Goal: Task Accomplishment & Management: Use online tool/utility

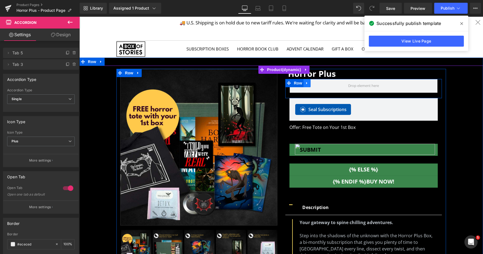
click at [305, 85] on icon at bounding box center [307, 83] width 4 height 4
click at [319, 84] on icon at bounding box center [321, 83] width 4 height 4
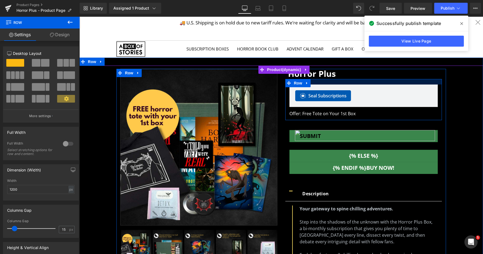
drag, startPoint x: 435, startPoint y: 80, endPoint x: 436, endPoint y: 85, distance: 5.3
click at [436, 85] on div "Seal Subscriptions Seal Subscriptions Offer: Free Tote on Your 1st Box Text Blo…" at bounding box center [363, 99] width 156 height 41
click at [462, 95] on div "Sale Off" at bounding box center [281, 245] width 398 height 352
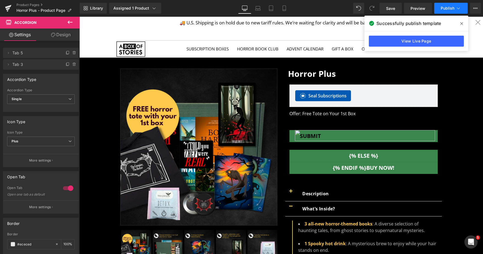
click at [444, 11] on button "Publish" at bounding box center [450, 8] width 33 height 11
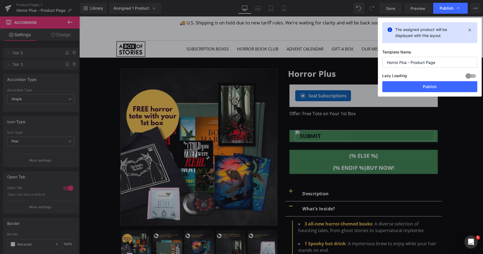
click at [415, 84] on button "Publish" at bounding box center [429, 86] width 95 height 11
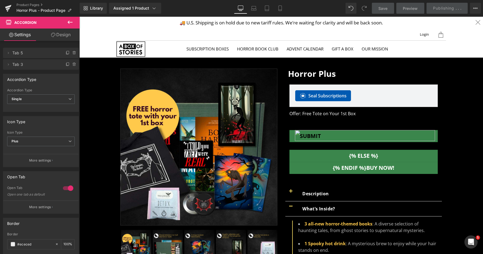
scroll to position [328, 0]
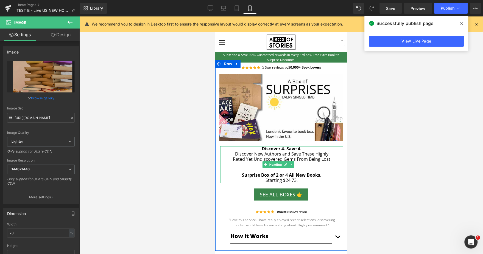
click at [311, 147] on h4 "Discover 4. Save 4. Discover New Authors and Save These Highly Rated Yet Undisc…" at bounding box center [281, 156] width 106 height 21
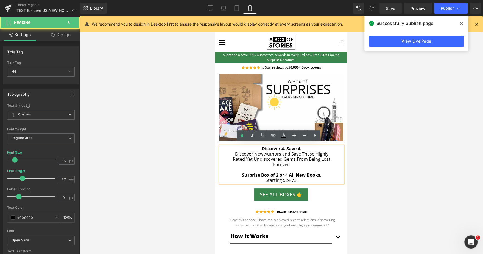
click at [311, 147] on h4 "Discover 4. Save 4. Discover New Authors and Save These Highly Rated Yet Undisc…" at bounding box center [281, 156] width 106 height 21
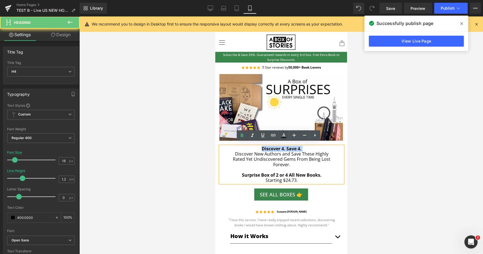
click at [311, 147] on h4 "Discover 4. Save 4. Discover New Authors and Save These Highly Rated Yet Undisc…" at bounding box center [281, 156] width 106 height 21
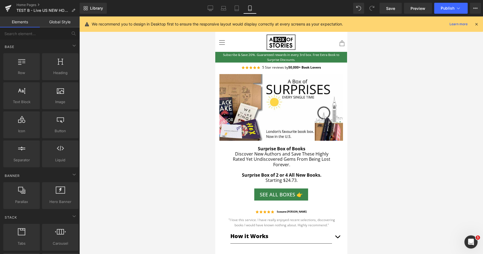
click at [407, 153] on div at bounding box center [280, 135] width 403 height 238
click at [442, 8] on span "Publish" at bounding box center [447, 8] width 14 height 4
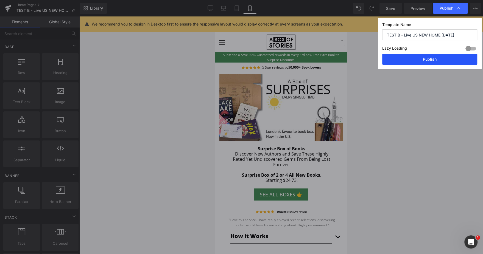
drag, startPoint x: 418, startPoint y: 57, endPoint x: 36, endPoint y: 38, distance: 382.2
click at [418, 57] on button "Publish" at bounding box center [429, 59] width 95 height 11
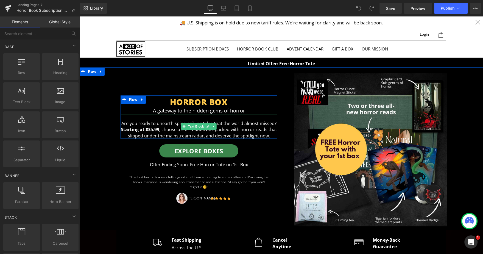
click at [145, 125] on p "Are you ready to unearth spine-chilling tales that the world almost missed? Sta…" at bounding box center [198, 126] width 156 height 25
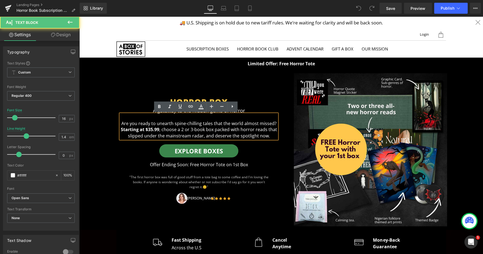
click at [185, 130] on p "Are you ready to unearth spine-chilling tales that the world almost missed? Sta…" at bounding box center [198, 126] width 156 height 25
click at [154, 133] on p "Are you ready to unearth spine-chilling tales that the world almost missed? Sta…" at bounding box center [198, 126] width 156 height 25
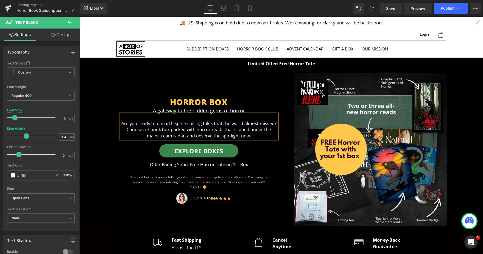
click at [114, 153] on div "HORROR BOX Heading A gateway to the hidden gems of horror Text Block Are you re…" at bounding box center [192, 149] width 170 height 108
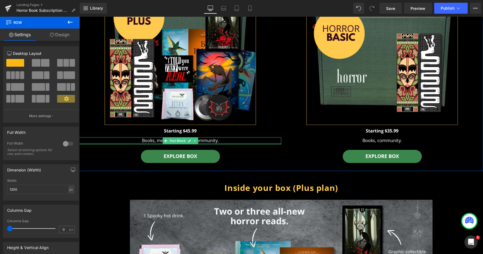
scroll to position [404, 0]
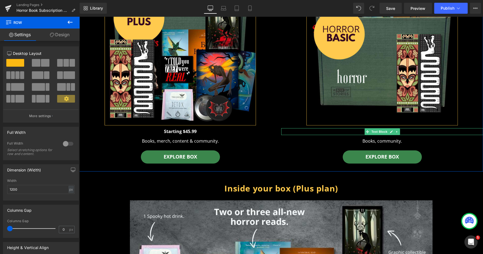
click at [398, 128] on p "Starting $35.99" at bounding box center [382, 131] width 202 height 7
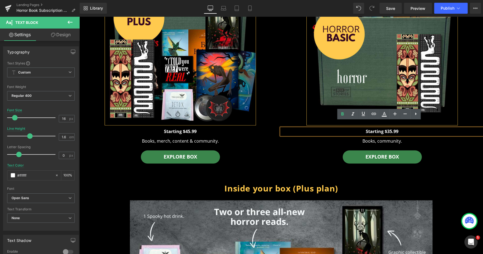
click at [398, 128] on p "Starting $35.99" at bounding box center [382, 131] width 202 height 7
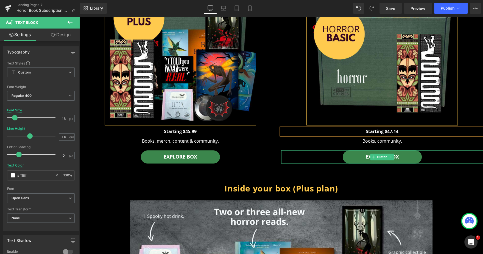
click at [452, 150] on div "Explore box" at bounding box center [382, 156] width 202 height 13
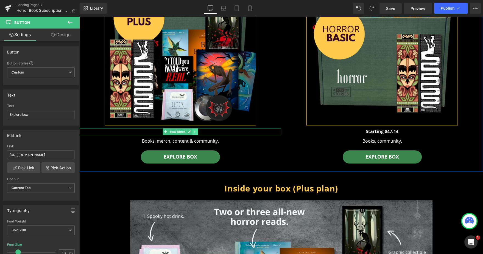
click at [193, 130] on icon at bounding box center [194, 131] width 3 height 3
click at [196, 130] on icon at bounding box center [197, 131] width 3 height 3
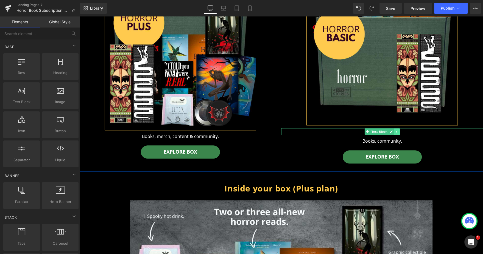
click at [395, 130] on icon at bounding box center [396, 131] width 3 height 3
click at [398, 130] on icon at bounding box center [399, 131] width 3 height 3
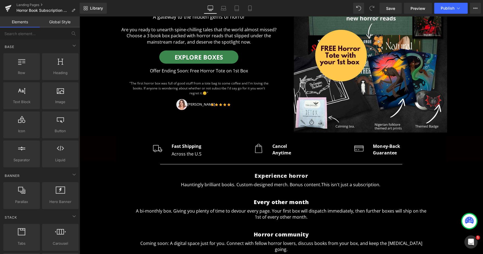
scroll to position [111, 0]
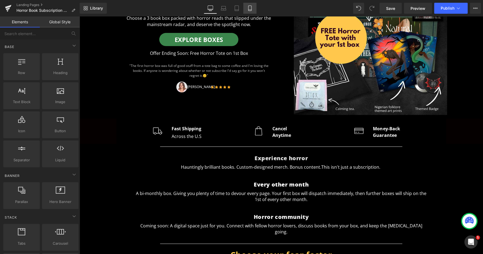
click at [249, 7] on icon at bounding box center [249, 7] width 5 height 5
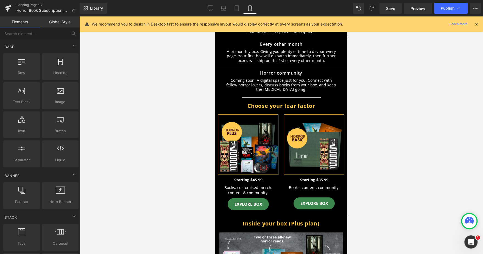
scroll to position [306, 0]
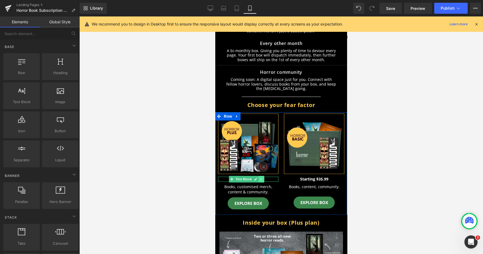
click at [261, 178] on icon at bounding box center [261, 179] width 3 height 3
drag, startPoint x: 237, startPoint y: 175, endPoint x: 305, endPoint y: 117, distance: 89.1
click at [237, 176] on span "Text Block" at bounding box center [244, 179] width 18 height 7
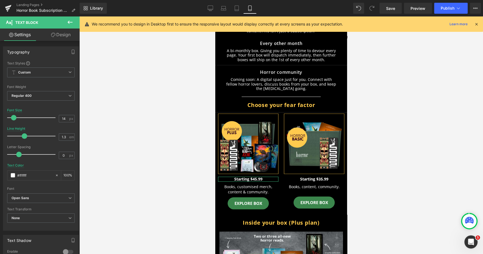
click at [61, 37] on link "Design" at bounding box center [61, 35] width 40 height 12
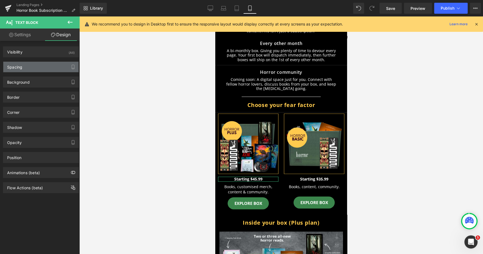
click at [35, 68] on div "Spacing" at bounding box center [40, 67] width 75 height 10
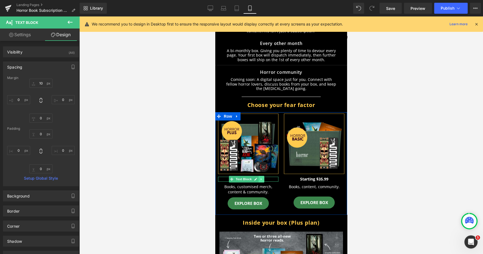
click at [260, 178] on icon at bounding box center [261, 179] width 3 height 3
click at [266, 176] on link at bounding box center [264, 179] width 6 height 7
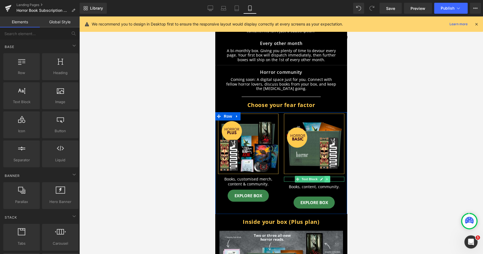
click at [326, 178] on icon at bounding box center [327, 179] width 3 height 3
click at [327, 176] on link at bounding box center [330, 179] width 6 height 7
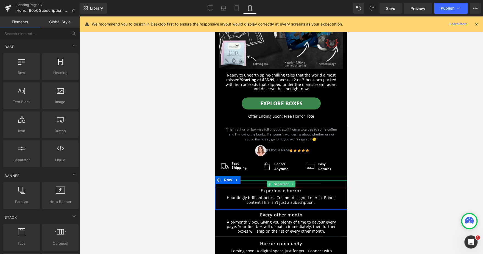
scroll to position [126, 0]
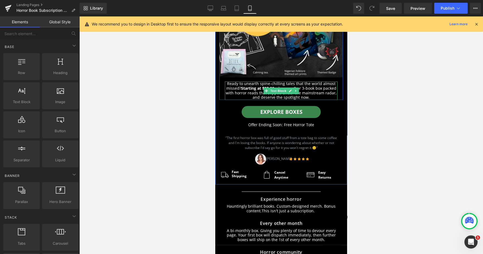
click at [273, 86] on span ", choose a 2 or 3-book box packed with horror reads that slipped under the main…" at bounding box center [281, 93] width 111 height 15
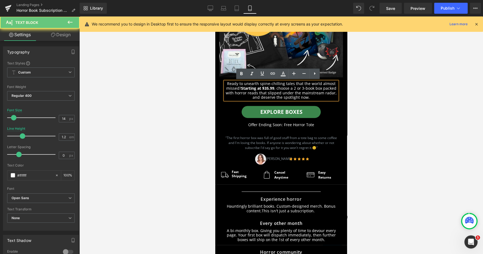
click at [273, 86] on span ", choose a 2 or 3-book box packed with horror reads that slipped under the main…" at bounding box center [281, 93] width 111 height 15
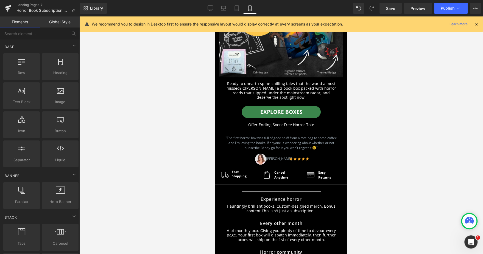
click at [403, 96] on div at bounding box center [280, 135] width 403 height 238
click at [443, 9] on span "Publish" at bounding box center [447, 8] width 14 height 4
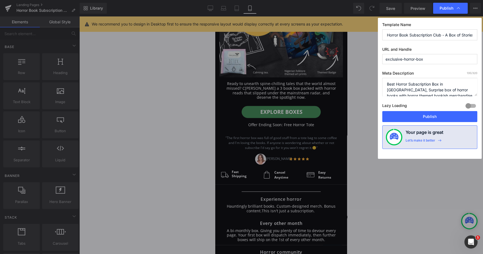
click at [430, 87] on textarea "Best Horror Subscription Box in USA, Surprise box of horror books with horror t…" at bounding box center [429, 87] width 95 height 18
type textarea "Best Horror Subscription Box in USA, Surprise box of horror books with horror t…"
click at [422, 116] on button "Publish" at bounding box center [429, 116] width 95 height 11
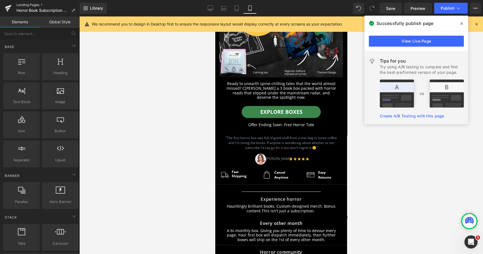
click at [37, 5] on link "Landing Pages" at bounding box center [47, 5] width 63 height 4
